Goal: Transaction & Acquisition: Purchase product/service

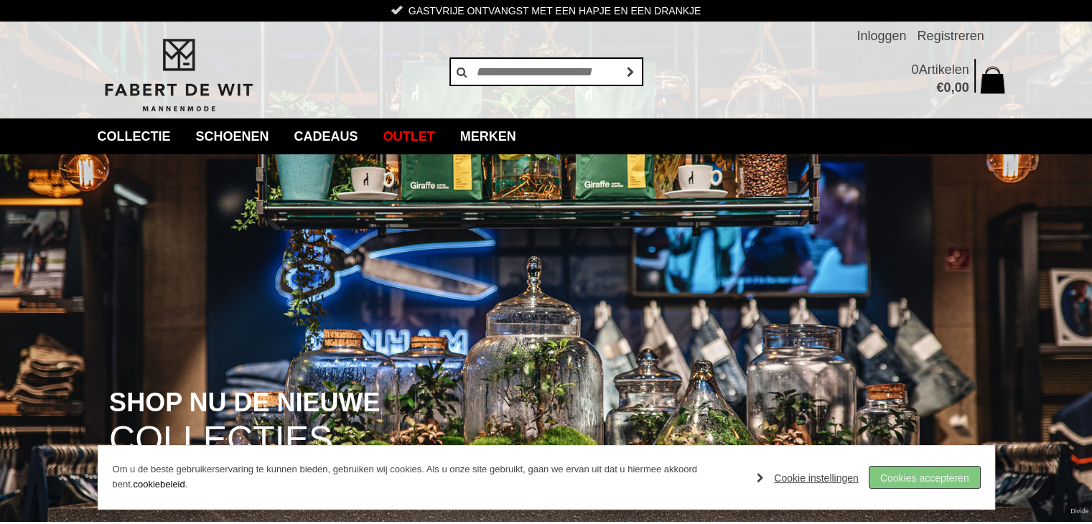
click at [910, 480] on link "Cookies accepteren" at bounding box center [925, 478] width 111 height 22
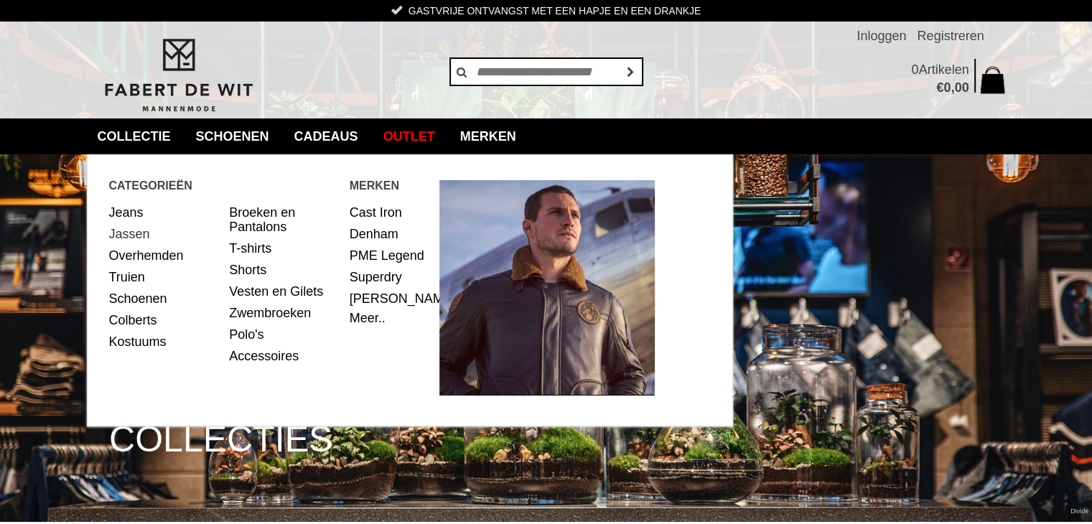
click at [135, 237] on link "Jassen" at bounding box center [164, 234] width 110 height 22
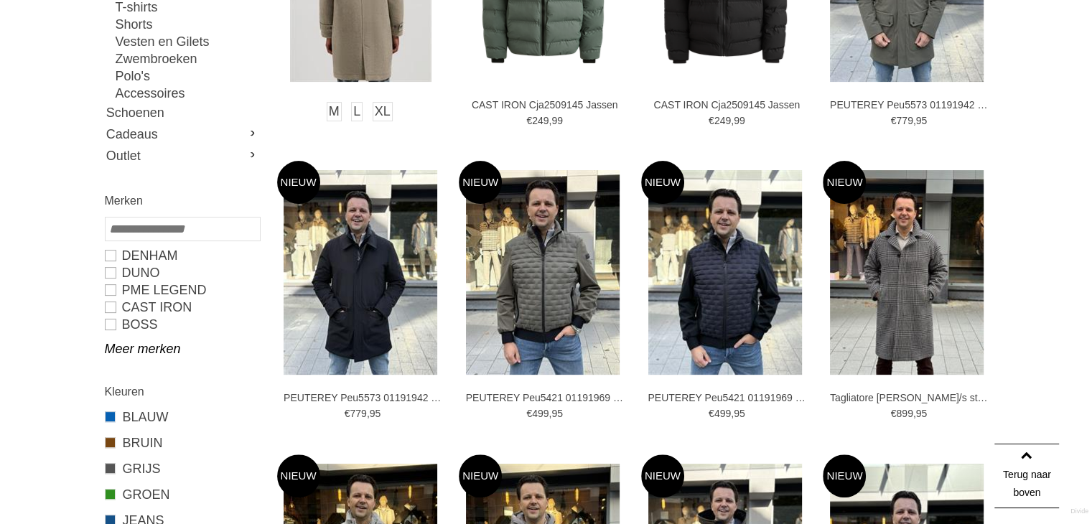
scroll to position [431, 0]
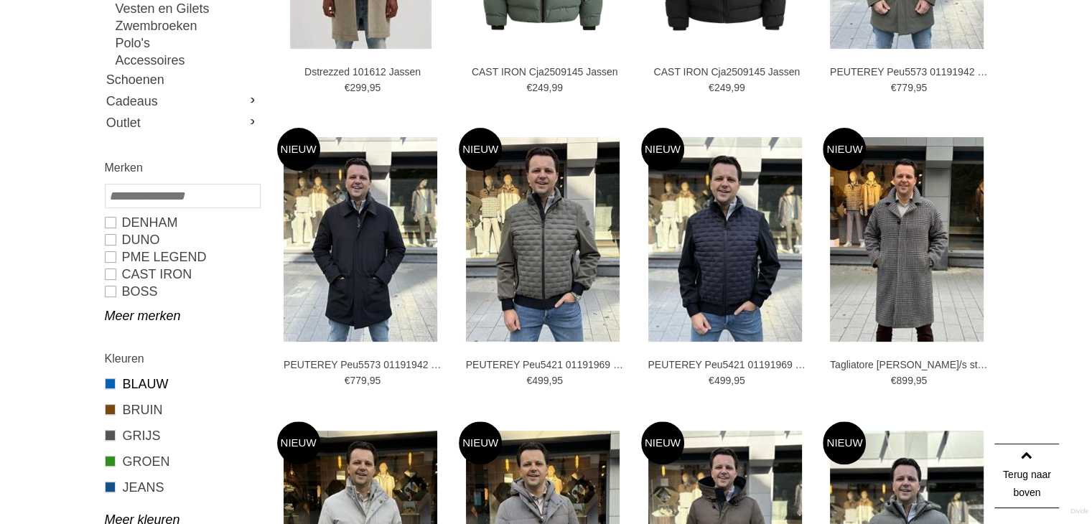
click at [144, 377] on link "BLAUW" at bounding box center [182, 384] width 154 height 19
type input "**"
type input "***"
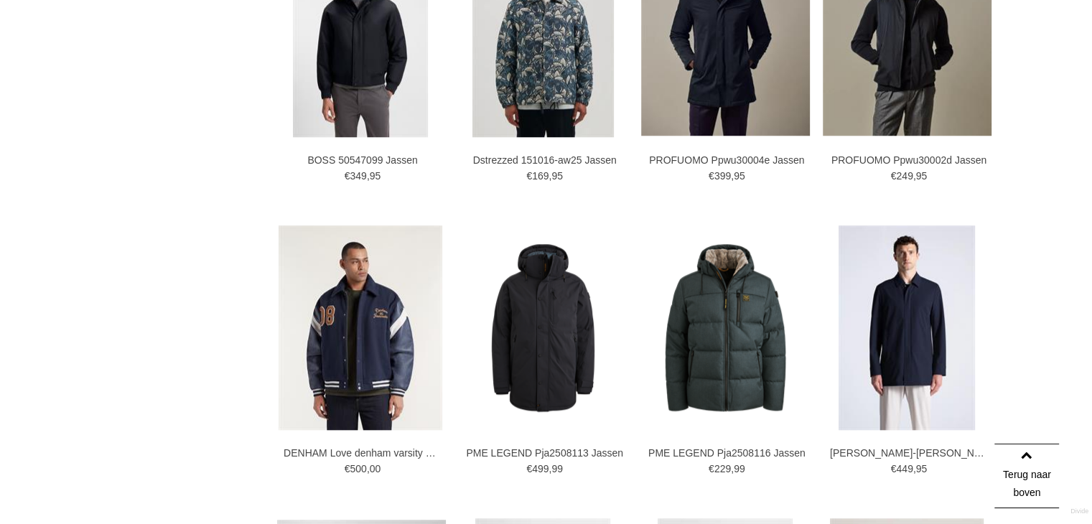
scroll to position [1221, 0]
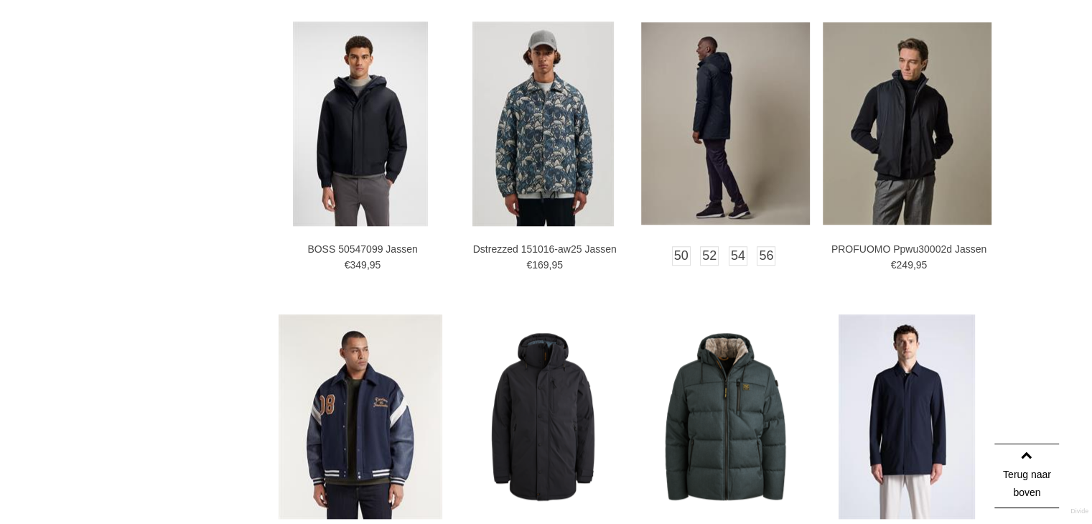
click at [726, 150] on img at bounding box center [725, 123] width 169 height 203
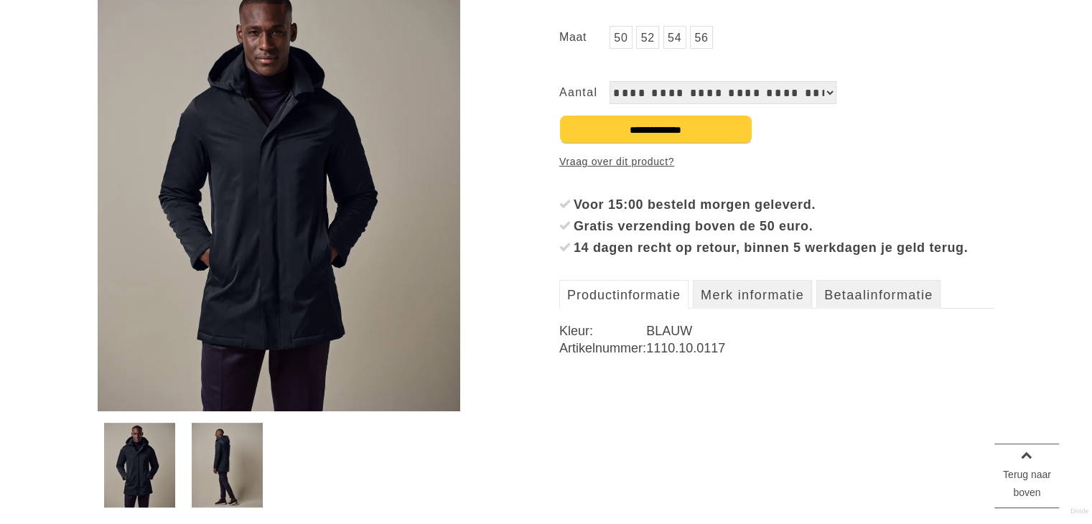
scroll to position [287, 0]
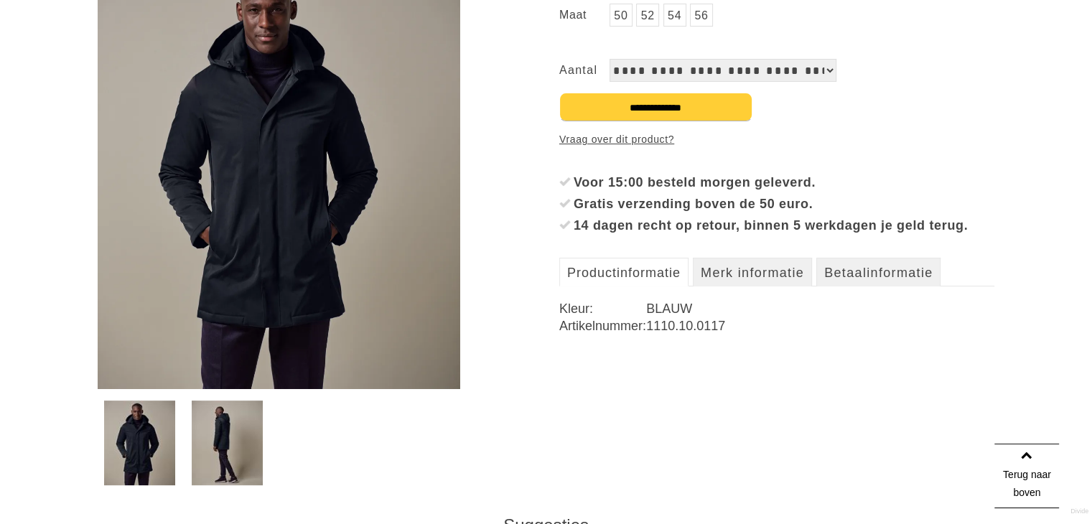
click at [147, 442] on img at bounding box center [139, 443] width 71 height 85
click at [200, 448] on img at bounding box center [227, 443] width 71 height 85
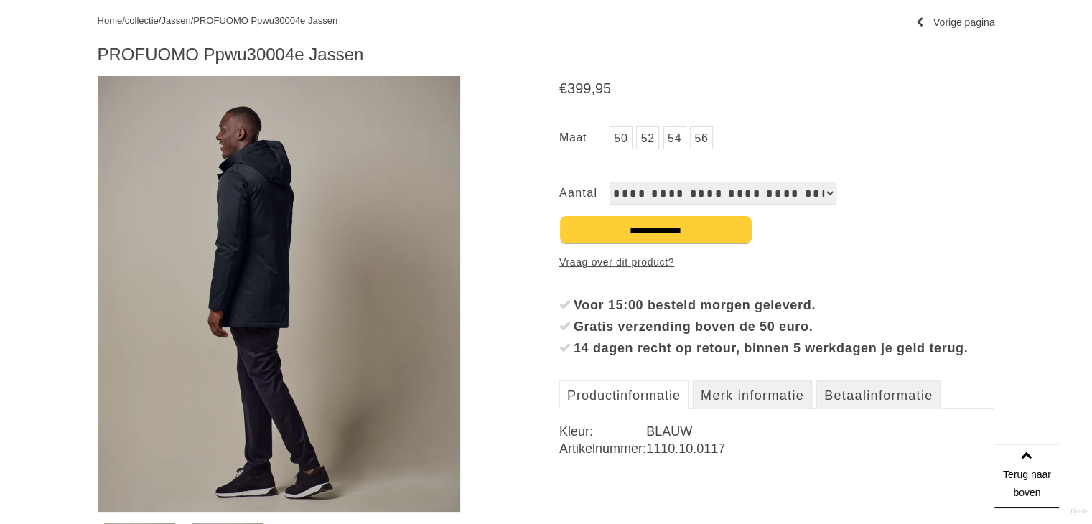
scroll to position [0, 0]
